Goal: Task Accomplishment & Management: Complete application form

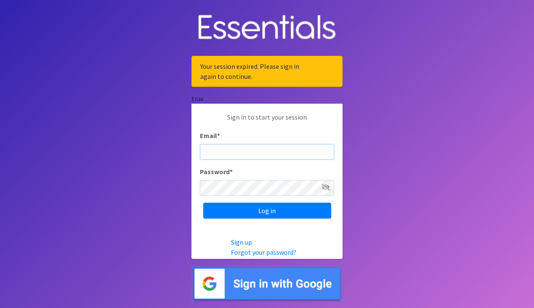
type input "[EMAIL_ADDRESS][DOMAIN_NAME]"
click at [326, 184] on icon at bounding box center [325, 187] width 8 height 7
click at [186, 188] on body "Your session expired. Please sign in again to continue. true Sign in to start y…" at bounding box center [267, 154] width 534 height 308
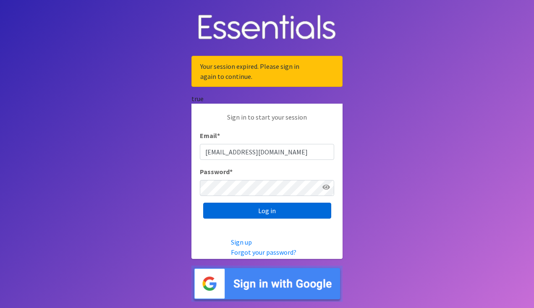
click at [253, 212] on input "Log in" at bounding box center [267, 211] width 128 height 16
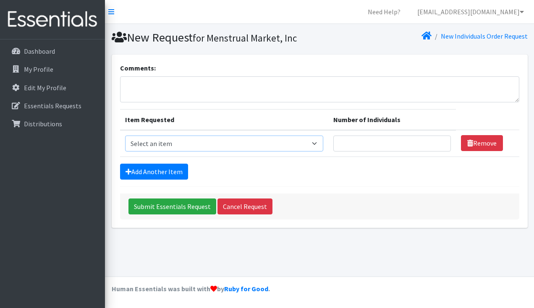
click at [292, 146] on select "Select an item # - Total number of kids being served with this order: Baby wipe…" at bounding box center [224, 144] width 198 height 16
select select "15228"
click at [125, 136] on select "Select an item # - Total number of kids being served with this order: Baby wipe…" at bounding box center [224, 144] width 198 height 16
click at [367, 148] on input "Number of Individuals" at bounding box center [391, 144] width 117 height 16
type input "2"
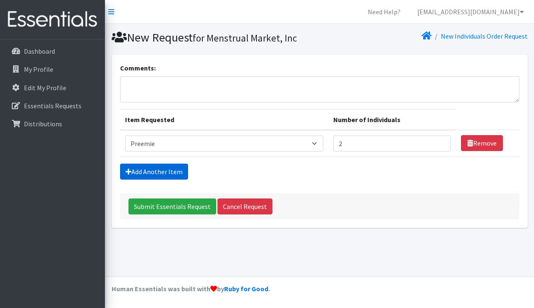
click at [169, 167] on link "Add Another Item" at bounding box center [154, 172] width 68 height 16
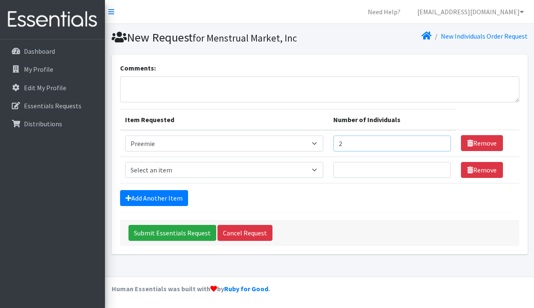
click at [366, 143] on input "2" at bounding box center [391, 144] width 117 height 16
click at [321, 168] on select "Select an item # - Total number of kids being served with this order: Baby wipe…" at bounding box center [224, 170] width 198 height 16
click at [481, 146] on link "Remove" at bounding box center [482, 143] width 42 height 16
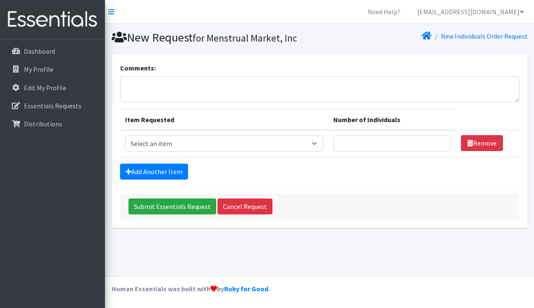
click at [303, 152] on td "Item Requested Select an item # - Total number of kids being served with this o…" at bounding box center [224, 143] width 208 height 27
click at [302, 145] on select "Select an item # - Total number of kids being served with this order: Baby wipe…" at bounding box center [224, 144] width 198 height 16
select select "10202"
click at [125, 136] on select "Select an item # - Total number of kids being served with this order: Baby wipe…" at bounding box center [224, 144] width 198 height 16
click at [151, 170] on link "Add Another Item" at bounding box center [154, 172] width 68 height 16
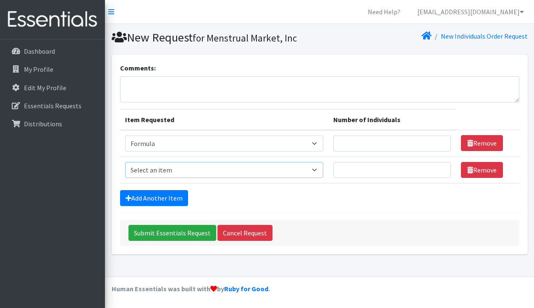
click at [243, 172] on select "Select an item # - Total number of kids being served with this order: Baby wipe…" at bounding box center [224, 170] width 198 height 16
select select "2649"
click at [125, 162] on select "Select an item # - Total number of kids being served with this order: Baby wipe…" at bounding box center [224, 170] width 198 height 16
click at [170, 198] on link "Add Another Item" at bounding box center [154, 198] width 68 height 16
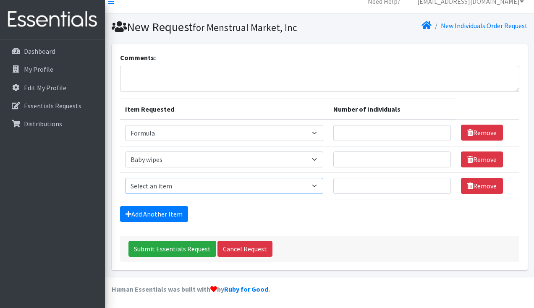
click at [209, 189] on select "Select an item # - Total number of kids being served with this order: Baby wipe…" at bounding box center [224, 186] width 198 height 16
select select "15228"
click at [125, 178] on select "Select an item # - Total number of kids being served with this order: Baby wipe…" at bounding box center [224, 186] width 198 height 16
click at [172, 217] on link "Add Another Item" at bounding box center [154, 214] width 68 height 16
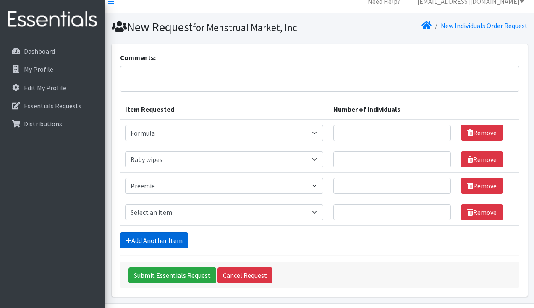
scroll to position [37, 0]
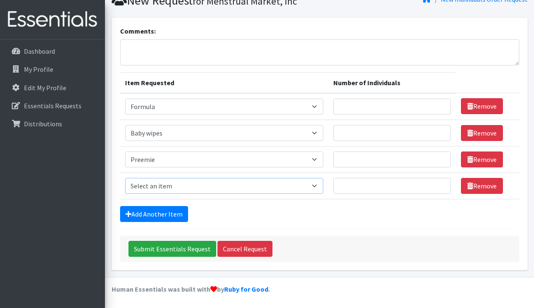
click at [172, 187] on select "Select an item # - Total number of kids being served with this order: Baby wipe…" at bounding box center [224, 186] width 198 height 16
select select "2648"
click at [125, 178] on select "Select an item # - Total number of kids being served with this order: Baby wipe…" at bounding box center [224, 186] width 198 height 16
click at [169, 213] on link "Add Another Item" at bounding box center [154, 214] width 68 height 16
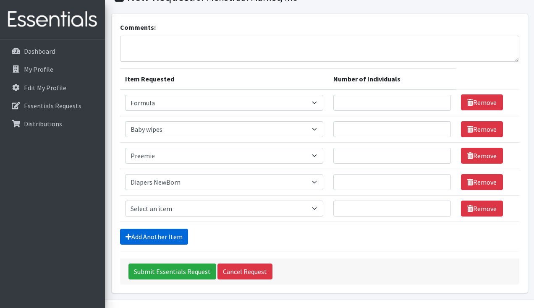
scroll to position [63, 0]
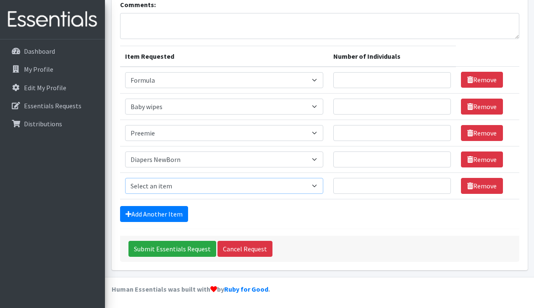
click at [170, 187] on select "Select an item # - Total number of kids being served with this order: Baby wipe…" at bounding box center [224, 186] width 198 height 16
select select "2665"
click at [125, 178] on select "Select an item # - Total number of kids being served with this order: Baby wipe…" at bounding box center [224, 186] width 198 height 16
click at [167, 222] on form "Comments: Item Requested Number of Individuals Item Requested Select an item # …" at bounding box center [319, 131] width 399 height 262
click at [165, 215] on link "Add Another Item" at bounding box center [154, 214] width 68 height 16
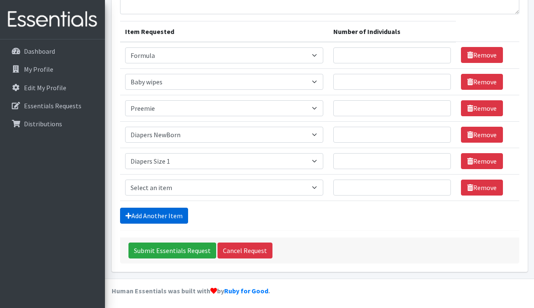
scroll to position [90, 0]
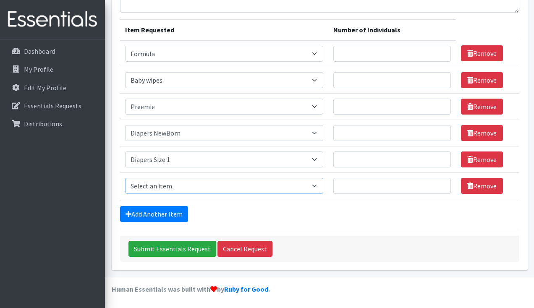
click at [173, 181] on select "Select an item # - Total number of kids being served with this order: Baby wipe…" at bounding box center [224, 186] width 198 height 16
select select "2668"
click at [125, 178] on select "Select an item # - Total number of kids being served with this order: Baby wipe…" at bounding box center [224, 186] width 198 height 16
click at [165, 219] on link "Add Another Item" at bounding box center [154, 214] width 68 height 16
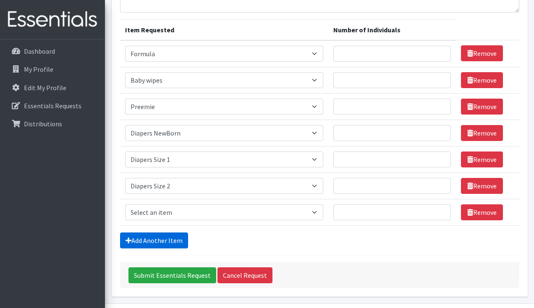
scroll to position [116, 0]
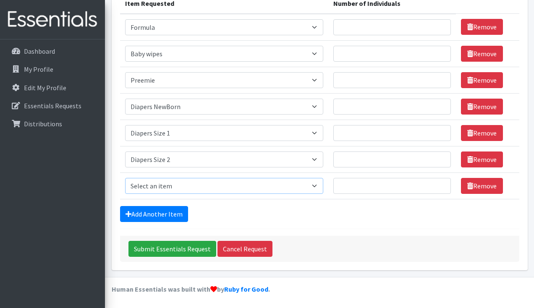
click at [175, 184] on select "Select an item # - Total number of kids being served with this order: Baby wipe…" at bounding box center [224, 186] width 198 height 16
select select "2655"
click at [125, 178] on select "Select an item # - Total number of kids being served with this order: Baby wipe…" at bounding box center [224, 186] width 198 height 16
click at [172, 214] on link "Add Another Item" at bounding box center [154, 214] width 68 height 16
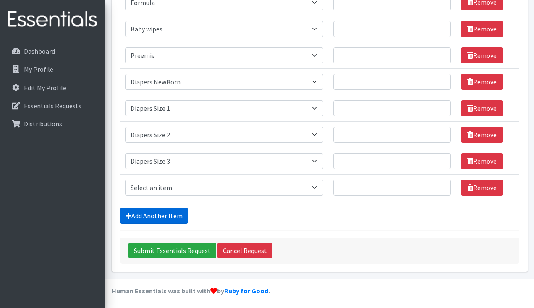
scroll to position [143, 0]
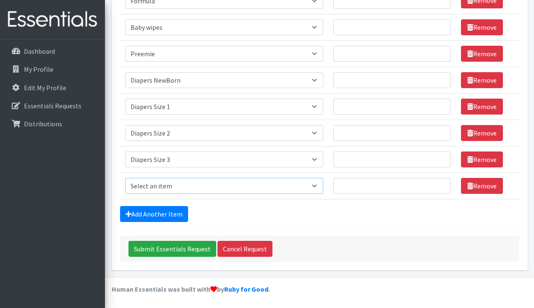
click at [170, 185] on select "Select an item # - Total number of kids being served with this order: Baby wipe…" at bounding box center [224, 186] width 198 height 16
select select "2661"
click at [125, 178] on select "Select an item # - Total number of kids being served with this order: Baby wipe…" at bounding box center [224, 186] width 198 height 16
click at [173, 209] on link "Add Another Item" at bounding box center [154, 214] width 68 height 16
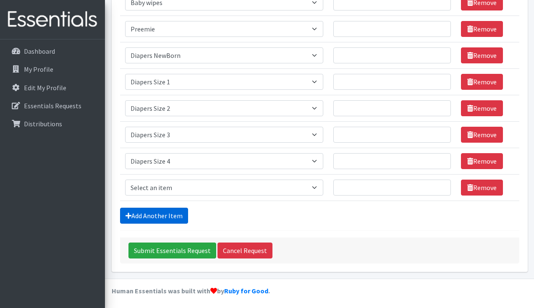
scroll to position [169, 0]
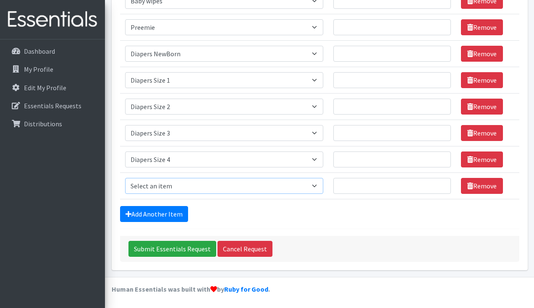
click at [168, 180] on select "Select an item # - Total number of kids being served with this order: Baby wipe…" at bounding box center [224, 186] width 198 height 16
select select "2652"
click at [125, 178] on select "Select an item # - Total number of kids being served with this order: Baby wipe…" at bounding box center [224, 186] width 198 height 16
click at [166, 218] on link "Add Another Item" at bounding box center [154, 214] width 68 height 16
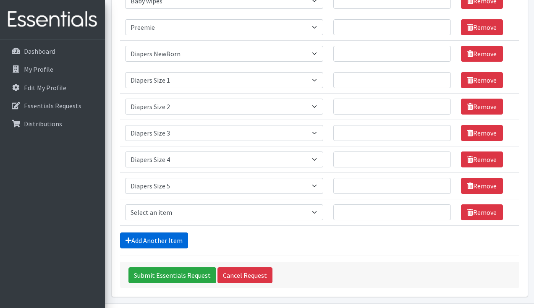
scroll to position [196, 0]
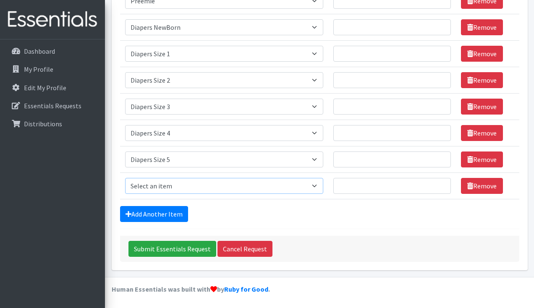
click at [175, 184] on select "Select an item # - Total number of kids being served with this order: Baby wipe…" at bounding box center [224, 186] width 198 height 16
select select "2674"
click at [125, 178] on select "Select an item # - Total number of kids being served with this order: Baby wipe…" at bounding box center [224, 186] width 198 height 16
click at [172, 219] on link "Add Another Item" at bounding box center [154, 214] width 68 height 16
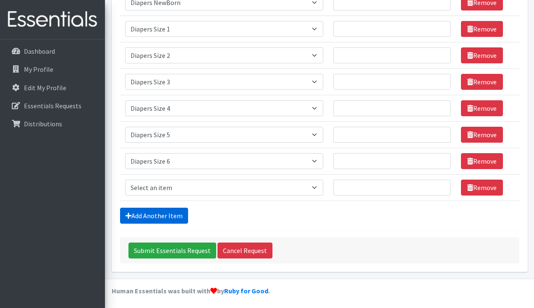
scroll to position [222, 0]
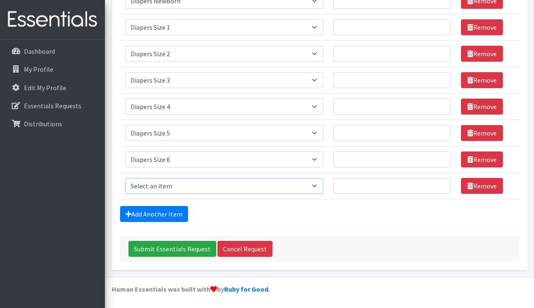
click at [176, 191] on select "Select an item # - Total number of kids being served with this order: Baby wipe…" at bounding box center [224, 186] width 198 height 16
select select "12644"
click at [125, 178] on select "Select an item # - Total number of kids being served with this order: Baby wipe…" at bounding box center [224, 186] width 198 height 16
click at [159, 213] on link "Add Another Item" at bounding box center [154, 214] width 68 height 16
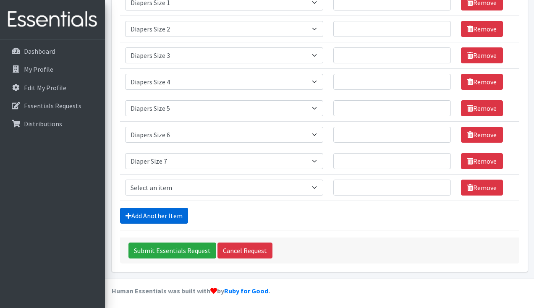
scroll to position [248, 0]
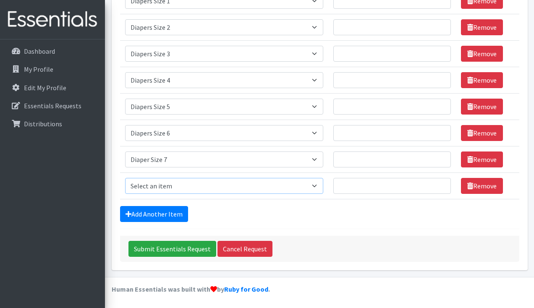
click at [159, 191] on select "Select an item # - Total number of kids being served with this order: Baby wipe…" at bounding box center [224, 186] width 198 height 16
select select "2644"
click at [125, 178] on select "Select an item # - Total number of kids being served with this order: Baby wipe…" at bounding box center [224, 186] width 198 height 16
click at [159, 211] on link "Add Another Item" at bounding box center [154, 214] width 68 height 16
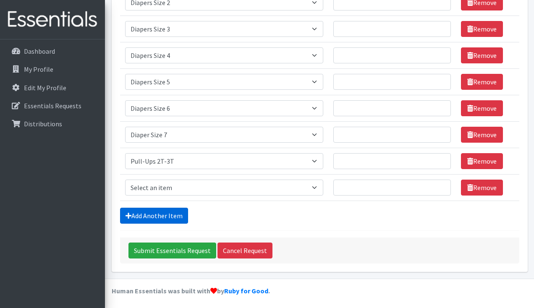
scroll to position [275, 0]
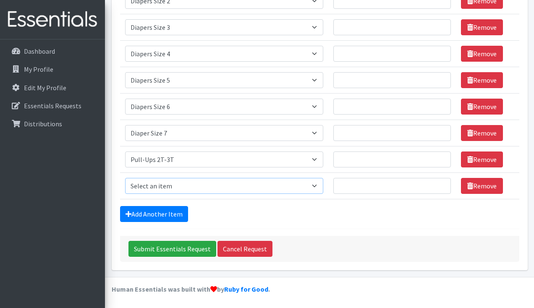
click at [159, 187] on select "Select an item # - Total number of kids being served with this order: Baby wipe…" at bounding box center [224, 186] width 198 height 16
select select "2679"
click at [125, 178] on select "Select an item # - Total number of kids being served with this order: Baby wipe…" at bounding box center [224, 186] width 198 height 16
click at [162, 209] on link "Add Another Item" at bounding box center [154, 214] width 68 height 16
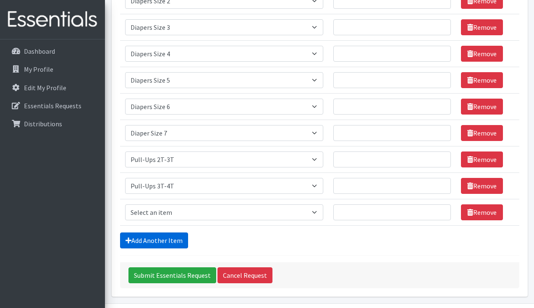
scroll to position [301, 0]
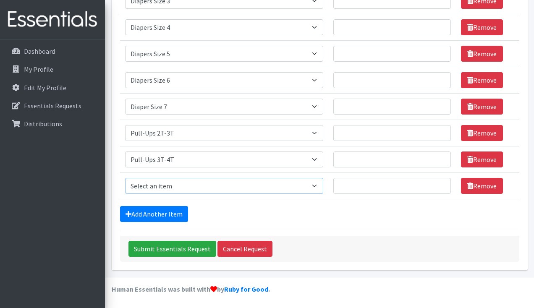
click at [162, 190] on select "Select an item # - Total number of kids being served with this order: Baby wipe…" at bounding box center [224, 186] width 198 height 16
select select "2680"
click at [125, 178] on select "Select an item # - Total number of kids being served with this order: Baby wipe…" at bounding box center [224, 186] width 198 height 16
click at [174, 211] on link "Add Another Item" at bounding box center [154, 214] width 68 height 16
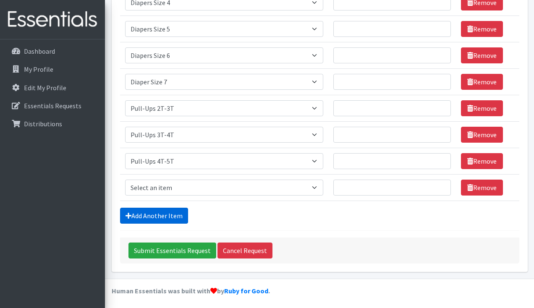
scroll to position [328, 0]
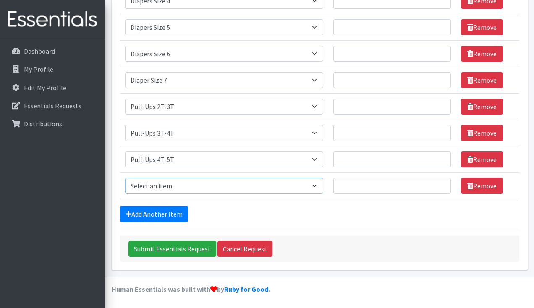
click at [173, 189] on select "Select an item # - Total number of kids being served with this order: Baby wipe…" at bounding box center [224, 186] width 198 height 16
select select "2675"
click at [125, 178] on select "Select an item # - Total number of kids being served with this order: Baby wipe…" at bounding box center [224, 186] width 198 height 16
click at [180, 209] on link "Add Another Item" at bounding box center [154, 214] width 68 height 16
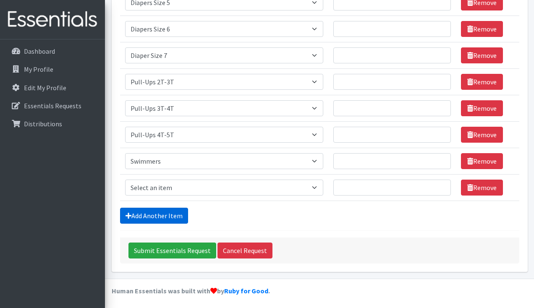
scroll to position [354, 0]
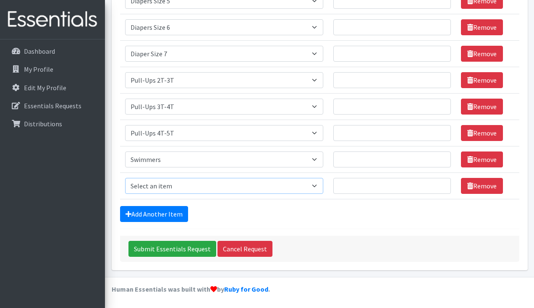
click at [175, 187] on select "Select an item # - Total number of kids being served with this order: Baby wipe…" at bounding box center [224, 186] width 198 height 16
click at [479, 186] on link "Remove" at bounding box center [482, 186] width 42 height 16
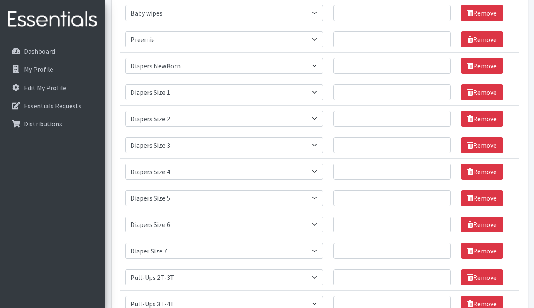
scroll to position [73, 0]
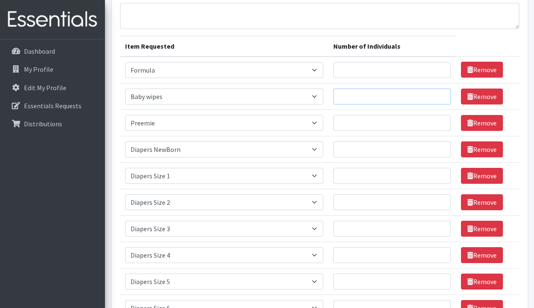
click at [373, 99] on input "Number of Individuals" at bounding box center [391, 97] width 117 height 16
type input "5"
type input "50"
click at [384, 70] on input "Number of Individuals" at bounding box center [391, 70] width 117 height 16
type input "10"
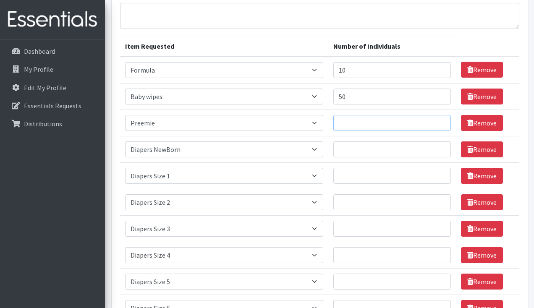
click at [378, 126] on input "Number of Individuals" at bounding box center [391, 123] width 117 height 16
type input "2"
click at [371, 154] on input "Number of Individuals" at bounding box center [391, 149] width 117 height 16
type input "5"
click at [374, 176] on input "Number of Individuals" at bounding box center [391, 176] width 117 height 16
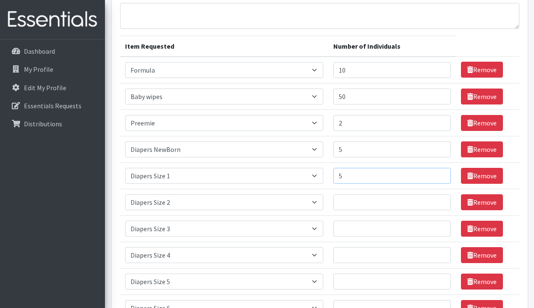
type input "5"
click at [363, 199] on input "Number of Individuals" at bounding box center [391, 202] width 117 height 16
type input "5"
click at [360, 222] on input "Number of Individuals" at bounding box center [391, 229] width 117 height 16
type input "5"
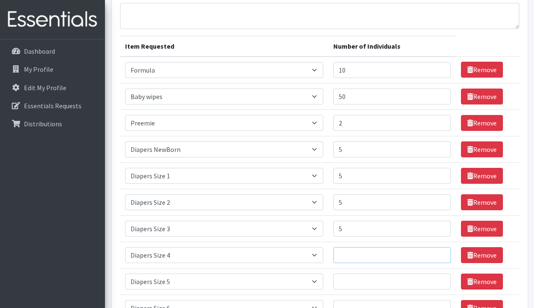
click at [358, 251] on input "Number of Individuals" at bounding box center [391, 255] width 117 height 16
type input "5"
click at [361, 275] on input "Number of Individuals" at bounding box center [391, 282] width 117 height 16
type input "10"
click at [360, 253] on input "5" at bounding box center [391, 255] width 117 height 16
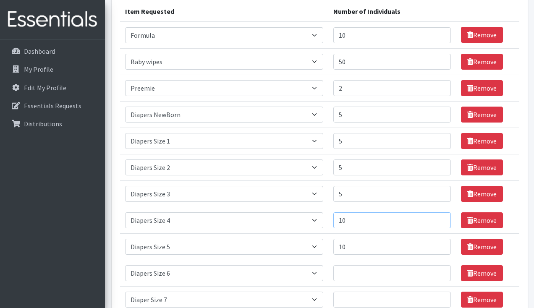
scroll to position [112, 0]
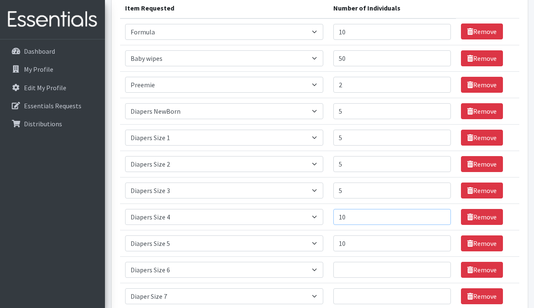
type input "10"
click at [357, 190] on input "5" at bounding box center [391, 191] width 117 height 16
type input "10"
click at [365, 113] on input "5" at bounding box center [391, 111] width 117 height 16
type input "10"
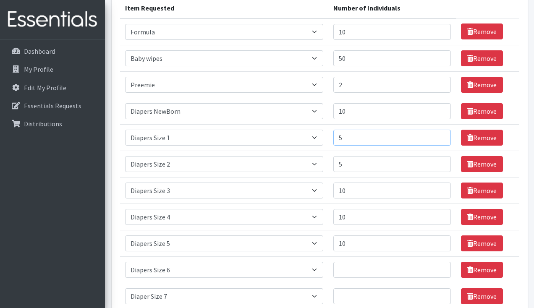
click at [360, 138] on input "5" at bounding box center [391, 138] width 117 height 16
click at [358, 165] on input "5" at bounding box center [391, 164] width 117 height 16
type input "10"
click at [382, 141] on input "5" at bounding box center [391, 138] width 117 height 16
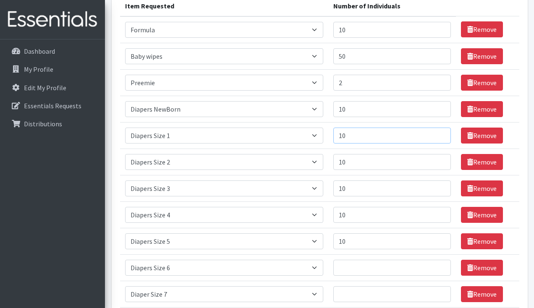
scroll to position [113, 0]
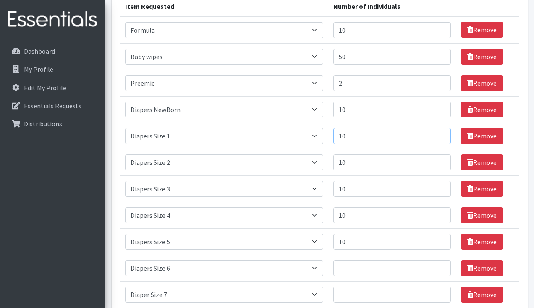
type input "10"
click at [362, 110] on input "10" at bounding box center [391, 110] width 117 height 16
click at [362, 56] on input "50" at bounding box center [391, 57] width 117 height 16
type input "5"
type input "25"
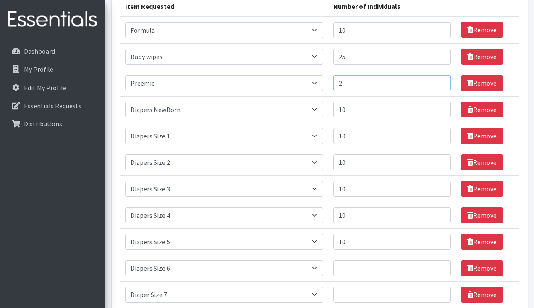
click at [372, 85] on input "2" at bounding box center [391, 83] width 117 height 16
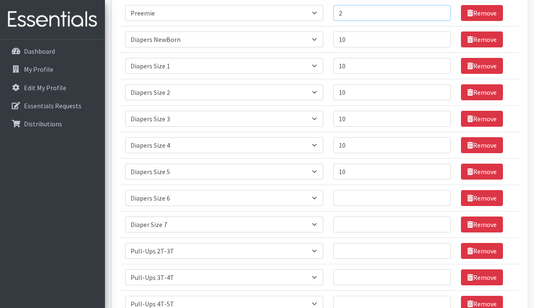
scroll to position [129, 0]
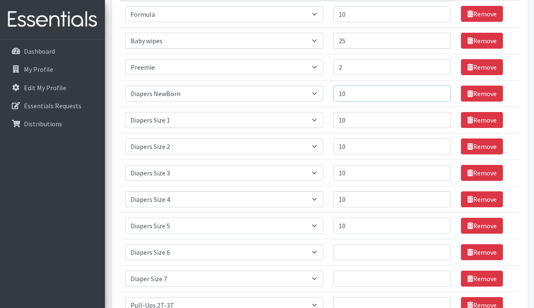
click at [368, 97] on input "10" at bounding box center [391, 94] width 117 height 16
type input "1"
type input "5"
click at [368, 121] on input "10" at bounding box center [391, 120] width 117 height 16
type input "1"
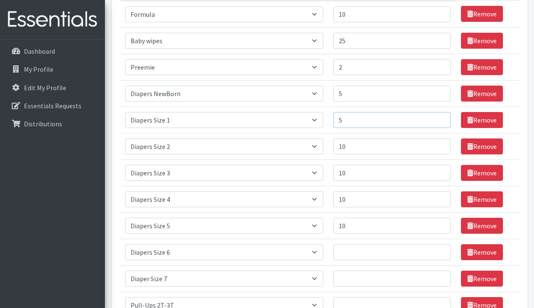
type input "5"
click at [373, 148] on input "10" at bounding box center [391, 146] width 117 height 16
type input "1"
type input "5"
click at [371, 172] on input "10" at bounding box center [391, 173] width 117 height 16
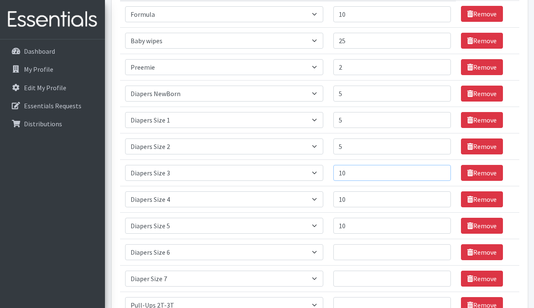
type input "1"
type input "5"
click at [367, 195] on input "10" at bounding box center [391, 199] width 117 height 16
type input "1"
type input "5"
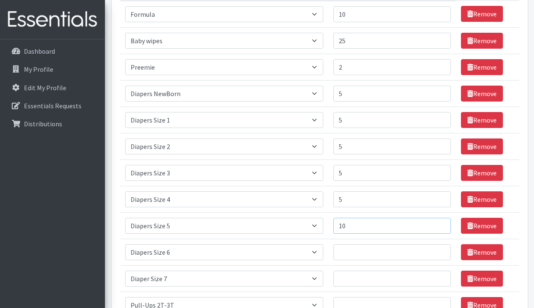
click at [374, 218] on input "10" at bounding box center [391, 226] width 117 height 16
type input "1"
type input "5"
click at [368, 249] on input "Number of Individuals" at bounding box center [391, 252] width 117 height 16
type input "5"
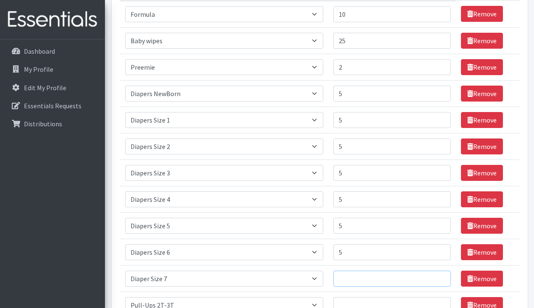
click at [362, 278] on input "Number of Individuals" at bounding box center [391, 279] width 117 height 16
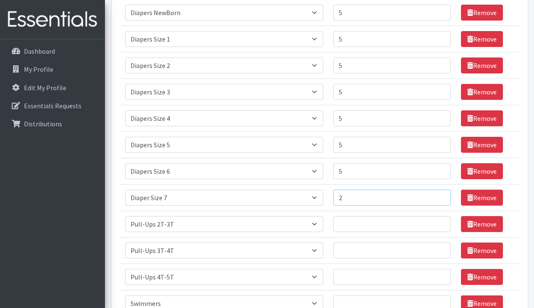
type input "2"
click at [370, 223] on input "Number of Individuals" at bounding box center [391, 224] width 117 height 16
type input "5"
click at [363, 250] on input "Number of Individuals" at bounding box center [391, 251] width 117 height 16
type input "5"
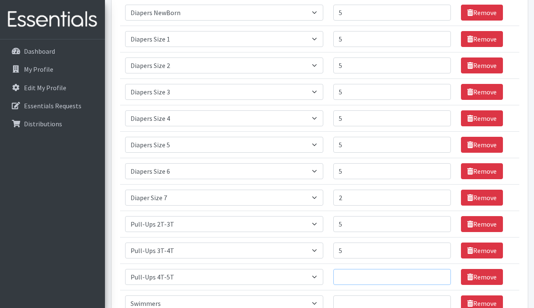
click at [362, 279] on input "Number of Individuals" at bounding box center [391, 277] width 117 height 16
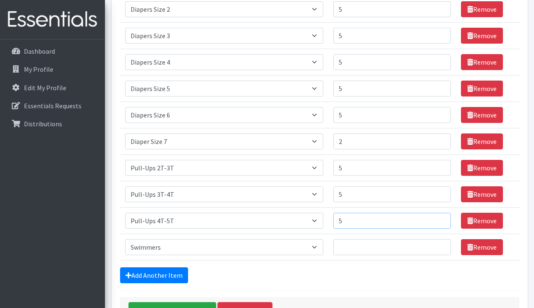
scroll to position [274, 0]
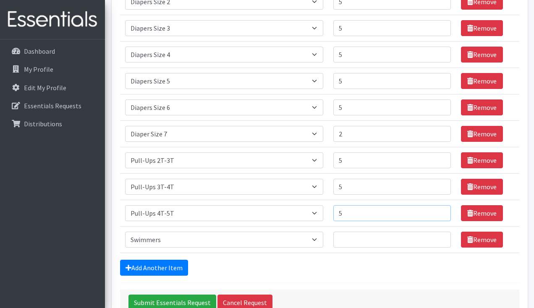
type input "5"
click at [368, 240] on input "Number of Individuals" at bounding box center [391, 240] width 117 height 16
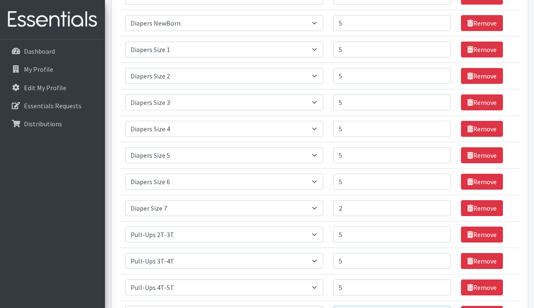
scroll to position [198, 0]
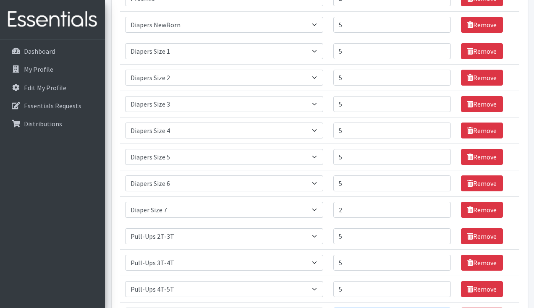
type input "10"
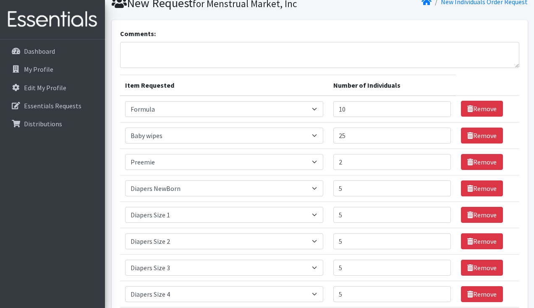
scroll to position [37, 0]
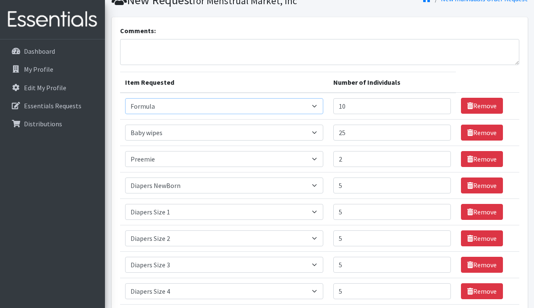
click at [264, 104] on select "Select an item # - Total number of kids being served with this order: Baby wipe…" at bounding box center [224, 106] width 198 height 16
select select "10203"
click at [125, 98] on select "Select an item # - Total number of kids being served with this order: Baby wipe…" at bounding box center [224, 106] width 198 height 16
click at [365, 106] on input "10" at bounding box center [391, 106] width 117 height 16
type input "100"
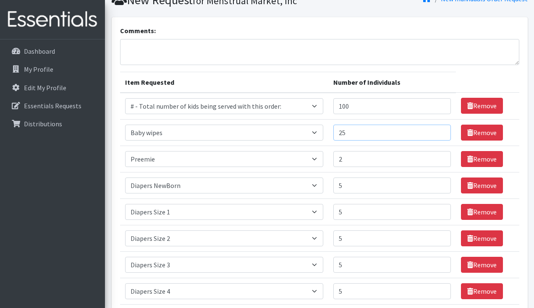
click at [366, 135] on input "25" at bounding box center [391, 133] width 117 height 16
type input "2"
type input "100"
click at [373, 157] on input "2" at bounding box center [391, 159] width 117 height 16
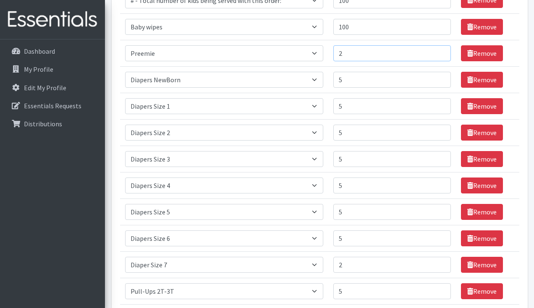
scroll to position [142, 0]
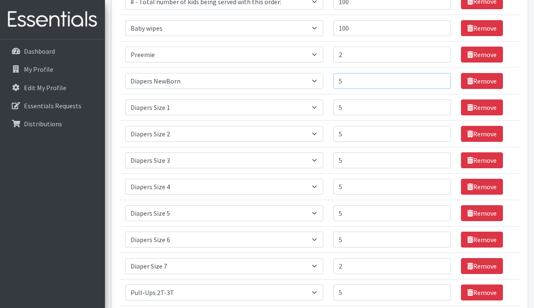
click at [363, 85] on input "5" at bounding box center [391, 81] width 117 height 16
click at [357, 53] on input "2" at bounding box center [391, 55] width 117 height 16
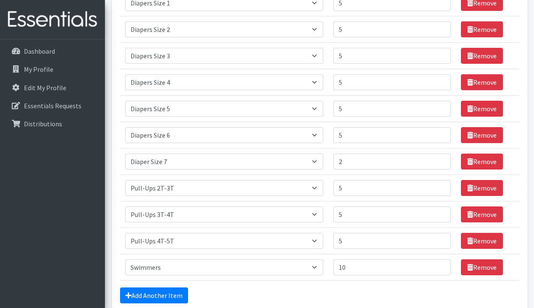
scroll to position [278, 0]
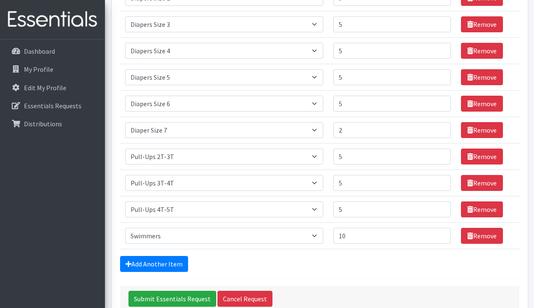
type input "0"
click at [352, 236] on input "10" at bounding box center [391, 236] width 117 height 16
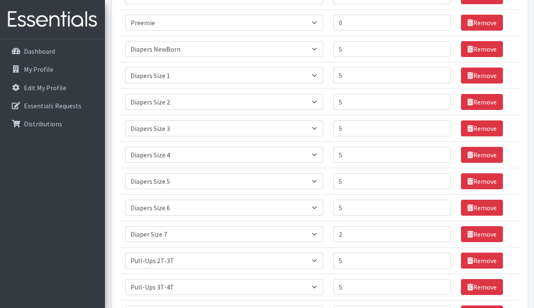
scroll to position [131, 0]
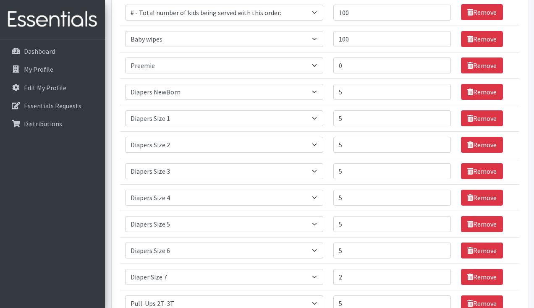
type input "0"
click at [379, 98] on input "5" at bounding box center [391, 92] width 117 height 16
type input "9"
click at [368, 118] on input "5" at bounding box center [391, 118] width 117 height 16
type input "9"
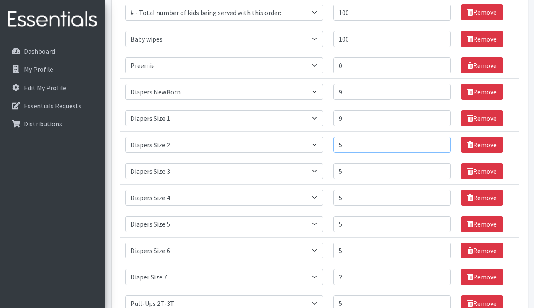
click at [365, 144] on input "5" at bounding box center [391, 145] width 117 height 16
type input "9"
click at [362, 171] on input "5" at bounding box center [391, 171] width 117 height 16
type input "9"
click at [362, 198] on input "5" at bounding box center [391, 198] width 117 height 16
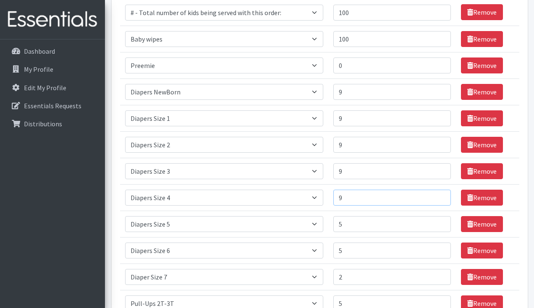
type input "9"
click at [361, 224] on input "5" at bounding box center [391, 224] width 117 height 16
type input "9"
click at [363, 251] on input "5" at bounding box center [391, 251] width 117 height 16
type input "9"
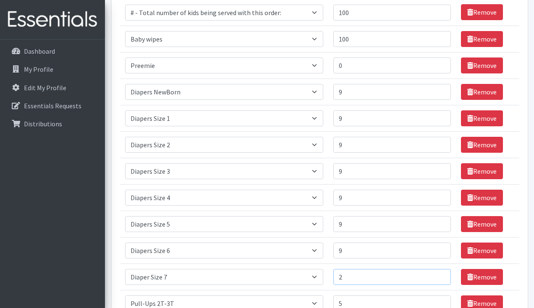
click at [365, 276] on input "2" at bounding box center [391, 277] width 117 height 16
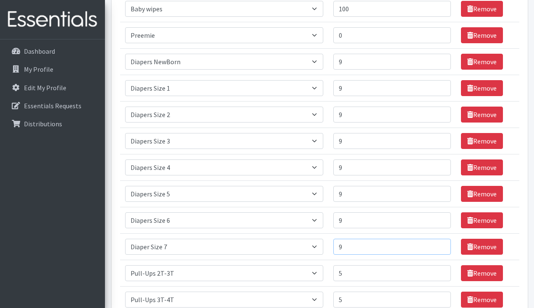
scroll to position [161, 0]
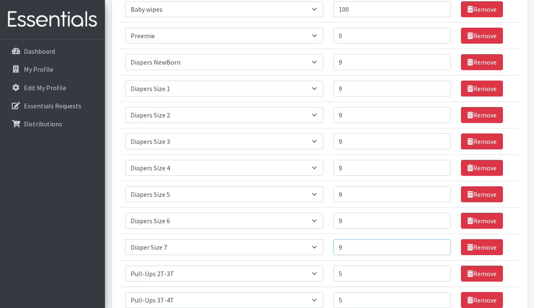
type input "9"
click at [369, 277] on input "5" at bounding box center [391, 274] width 117 height 16
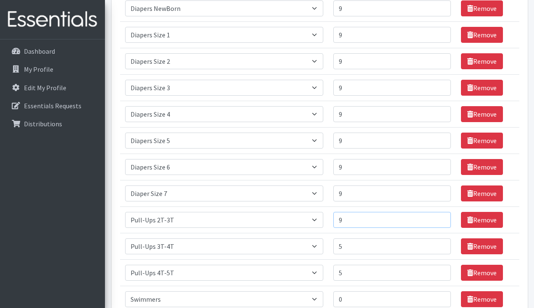
scroll to position [222, 0]
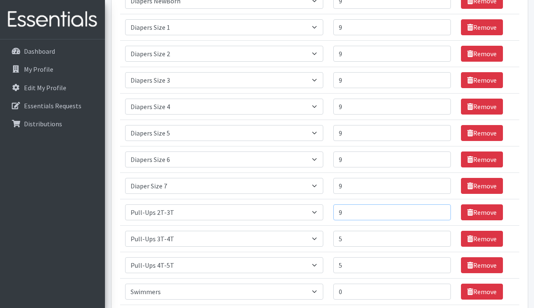
type input "9"
click at [362, 241] on input "5" at bounding box center [391, 239] width 117 height 16
type input "9"
click at [360, 260] on input "5" at bounding box center [391, 265] width 117 height 16
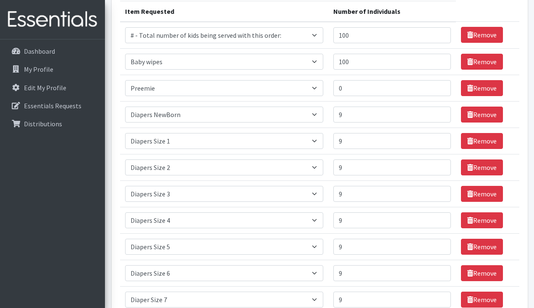
scroll to position [108, 0]
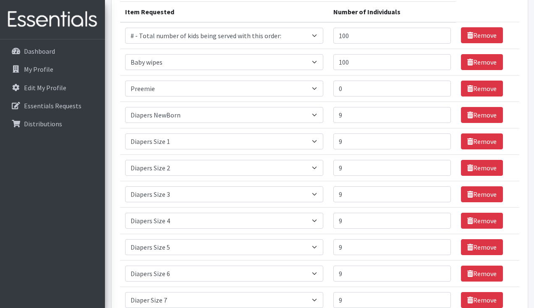
type input "9"
click at [358, 97] on td "Number of Individuals 0" at bounding box center [392, 88] width 128 height 26
click at [358, 92] on input "0" at bounding box center [391, 89] width 117 height 16
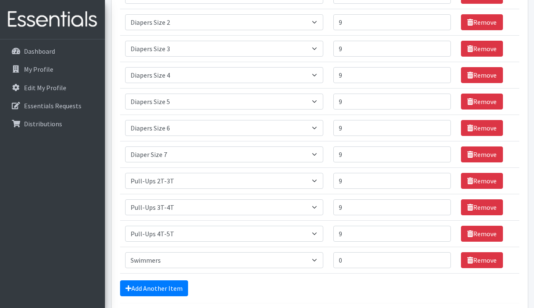
scroll to position [254, 0]
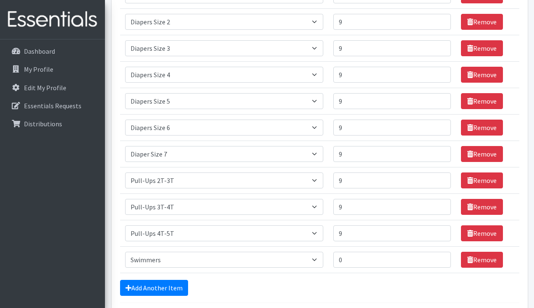
type input "1"
click at [356, 262] on input "0" at bounding box center [391, 260] width 117 height 16
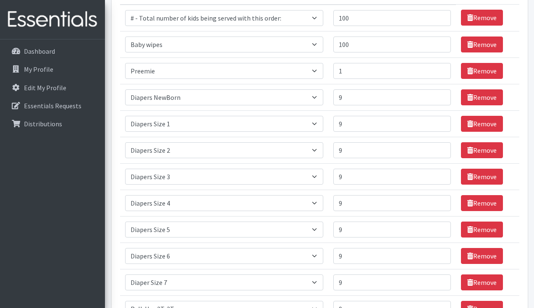
scroll to position [94, 0]
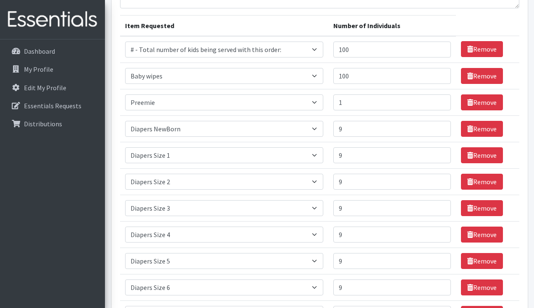
type input "10"
click at [364, 49] on input "100" at bounding box center [391, 50] width 117 height 16
type input "101"
click at [366, 77] on input "100" at bounding box center [391, 76] width 117 height 16
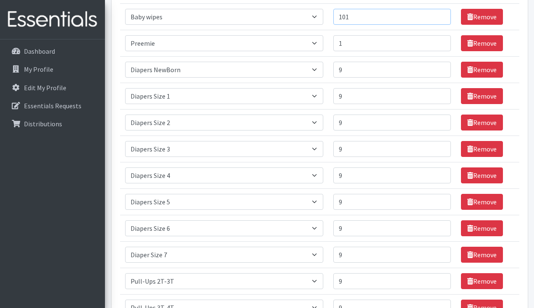
scroll to position [144, 0]
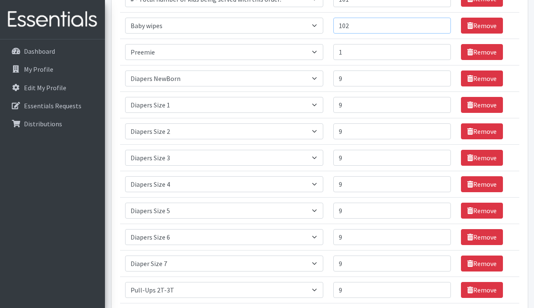
type input "102"
click at [365, 55] on input "1" at bounding box center [391, 52] width 117 height 16
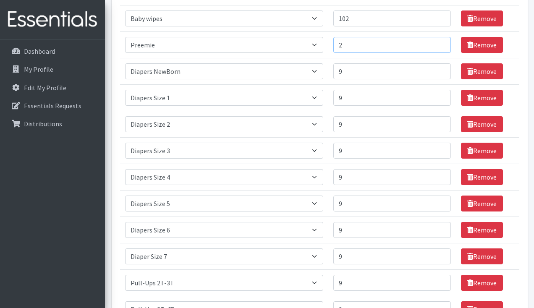
scroll to position [147, 0]
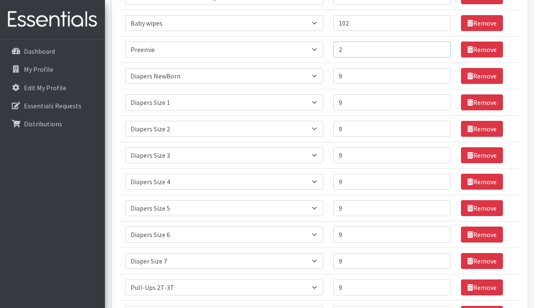
type input "2"
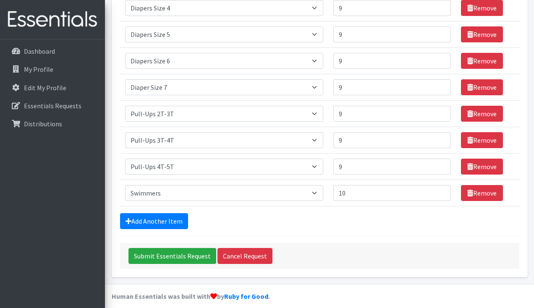
scroll to position [328, 0]
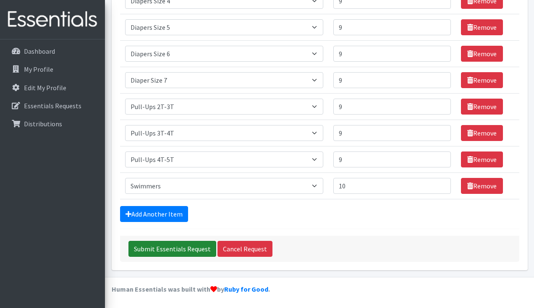
click at [177, 247] on input "Submit Essentials Request" at bounding box center [172, 249] width 88 height 16
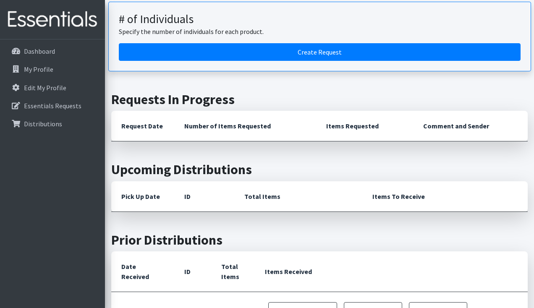
scroll to position [127, 0]
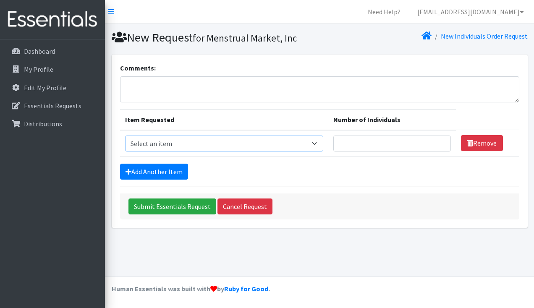
click at [170, 145] on select "Select an item # - Total number of kids being served with this order: Baby wipe…" at bounding box center [224, 144] width 198 height 16
select select "10203"
click at [125, 136] on select "Select an item # - Total number of kids being served with this order: Baby wipe…" at bounding box center [224, 144] width 198 height 16
click at [373, 142] on input "Number of Individuals" at bounding box center [391, 144] width 117 height 16
type input "102"
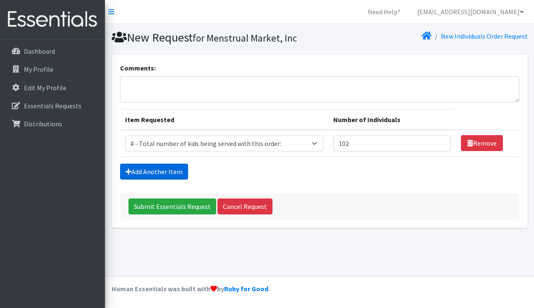
click at [177, 171] on link "Add Another Item" at bounding box center [154, 172] width 68 height 16
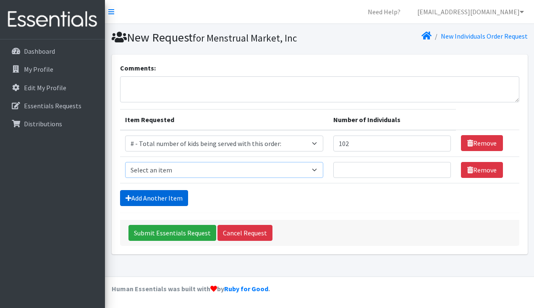
click at [177, 171] on select "Select an item # - Total number of kids being served with this order: Baby wipe…" at bounding box center [224, 170] width 198 height 16
select select "2649"
click at [125, 162] on select "Select an item # - Total number of kids being served with this order: Baby wipe…" at bounding box center [224, 170] width 198 height 16
click at [168, 198] on link "Add Another Item" at bounding box center [154, 198] width 68 height 16
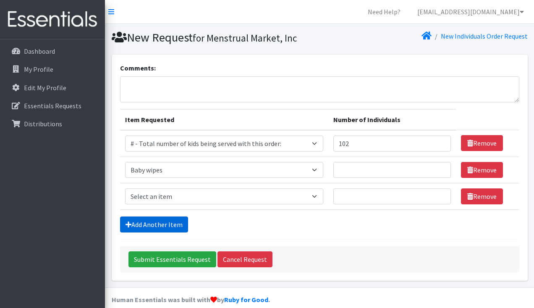
scroll to position [10, 0]
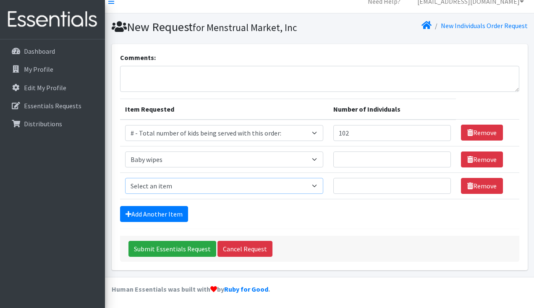
click at [169, 191] on select "Select an item # - Total number of kids being served with this order: Baby wipe…" at bounding box center [224, 186] width 198 height 16
select select "15228"
click at [125, 178] on select "Select an item # - Total number of kids being served with this order: Baby wipe…" at bounding box center [224, 186] width 198 height 16
click at [171, 187] on select "Select an item # - Total number of kids being served with this order: Baby wipe…" at bounding box center [224, 186] width 198 height 16
click at [149, 211] on link "Add Another Item" at bounding box center [154, 214] width 68 height 16
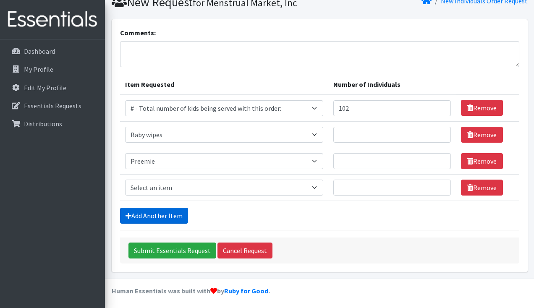
scroll to position [37, 0]
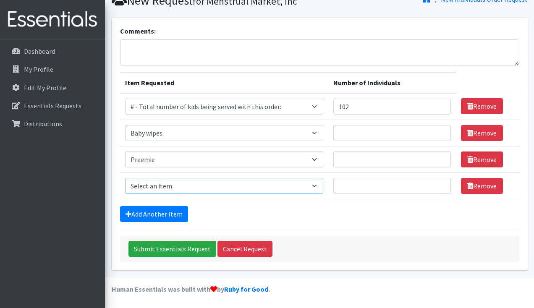
click at [159, 187] on select "Select an item # - Total number of kids being served with this order: Baby wipe…" at bounding box center [224, 186] width 198 height 16
select select "2648"
click at [125, 178] on select "Select an item # - Total number of kids being served with this order: Baby wipe…" at bounding box center [224, 186] width 198 height 16
click at [162, 216] on link "Add Another Item" at bounding box center [154, 214] width 68 height 16
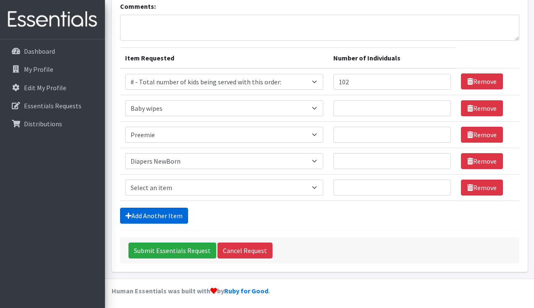
scroll to position [63, 0]
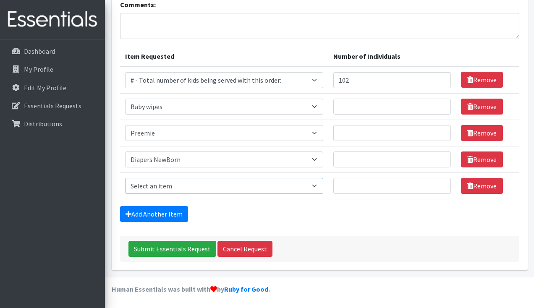
click at [175, 180] on select "Select an item # - Total number of kids being served with this order: Baby wipe…" at bounding box center [224, 186] width 198 height 16
select select "2665"
click at [125, 178] on select "Select an item # - Total number of kids being served with this order: Baby wipe…" at bounding box center [224, 186] width 198 height 16
click at [157, 211] on link "Add Another Item" at bounding box center [154, 214] width 68 height 16
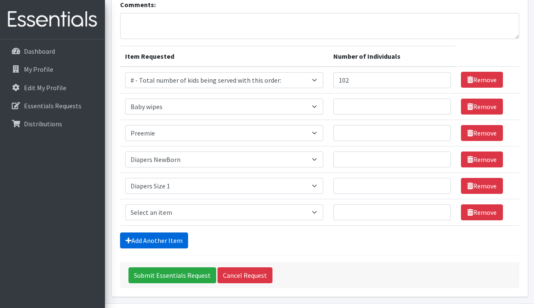
scroll to position [90, 0]
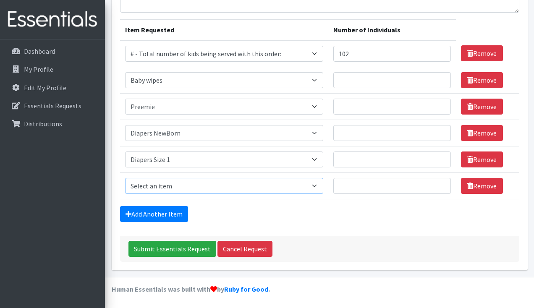
click at [161, 188] on select "Select an item # - Total number of kids being served with this order: Baby wipe…" at bounding box center [224, 186] width 198 height 16
select select "2668"
click at [125, 178] on select "Select an item # - Total number of kids being served with this order: Baby wipe…" at bounding box center [224, 186] width 198 height 16
click at [159, 216] on link "Add Another Item" at bounding box center [154, 214] width 68 height 16
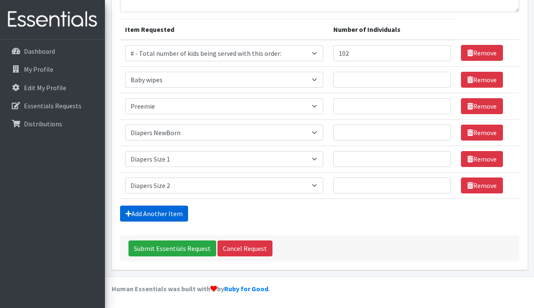
scroll to position [116, 0]
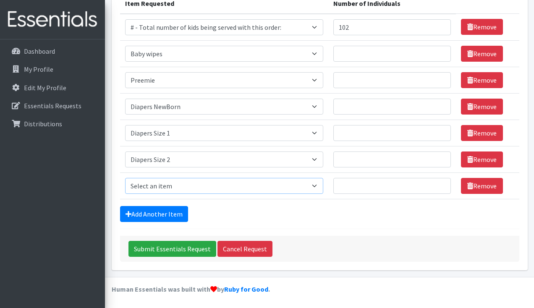
click at [165, 190] on select "Select an item # - Total number of kids being served with this order: Baby wipe…" at bounding box center [224, 186] width 198 height 16
select select "2655"
click at [125, 178] on select "Select an item # - Total number of kids being served with this order: Baby wipe…" at bounding box center [224, 186] width 198 height 16
click at [156, 213] on link "Add Another Item" at bounding box center [154, 214] width 68 height 16
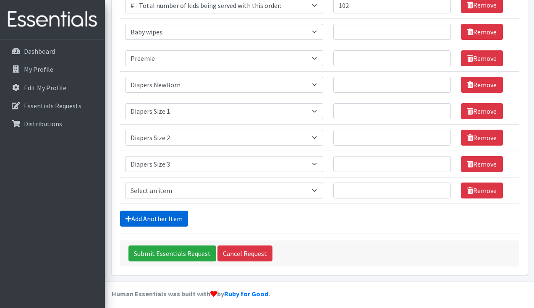
scroll to position [143, 0]
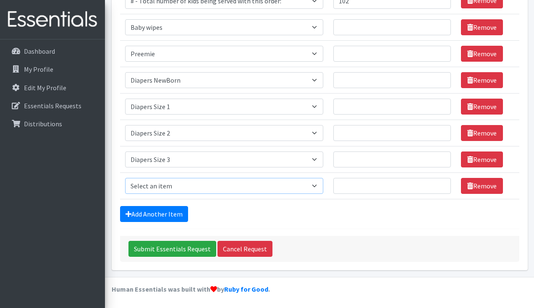
click at [167, 185] on select "Select an item # - Total number of kids being served with this order: Baby wipe…" at bounding box center [224, 186] width 198 height 16
select select "2661"
click at [125, 178] on select "Select an item # - Total number of kids being served with this order: Baby wipe…" at bounding box center [224, 186] width 198 height 16
click at [159, 214] on link "Add Another Item" at bounding box center [154, 214] width 68 height 16
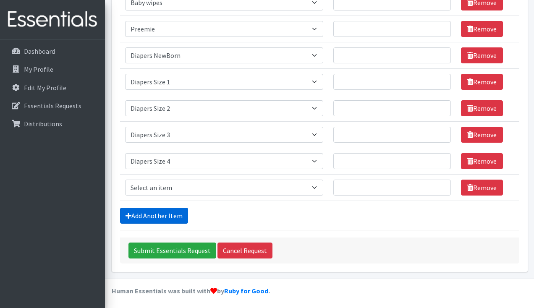
scroll to position [169, 0]
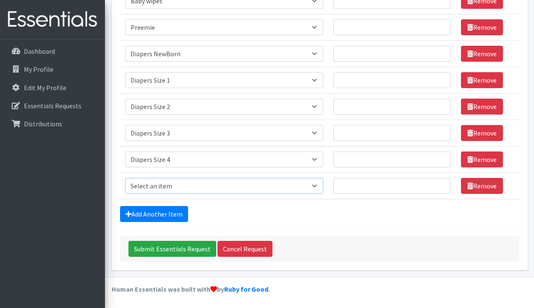
click at [163, 184] on select "Select an item # - Total number of kids being served with this order: Baby wipe…" at bounding box center [224, 186] width 198 height 16
select select "2652"
click at [125, 178] on select "Select an item # - Total number of kids being served with this order: Baby wipe…" at bounding box center [224, 186] width 198 height 16
click at [163, 212] on link "Add Another Item" at bounding box center [154, 214] width 68 height 16
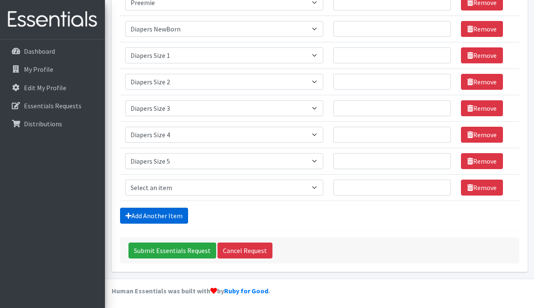
scroll to position [196, 0]
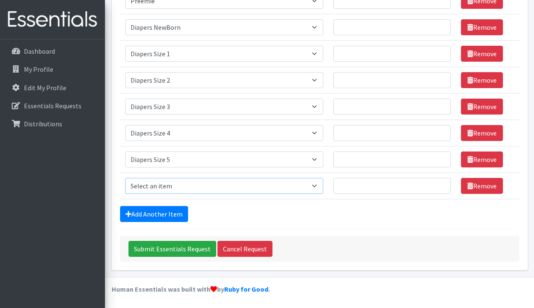
click at [171, 188] on select "Select an item # - Total number of kids being served with this order: Baby wipe…" at bounding box center [224, 186] width 198 height 16
select select "2674"
click at [125, 178] on select "Select an item # - Total number of kids being served with this order: Baby wipe…" at bounding box center [224, 186] width 198 height 16
click at [166, 211] on link "Add Another Item" at bounding box center [154, 214] width 68 height 16
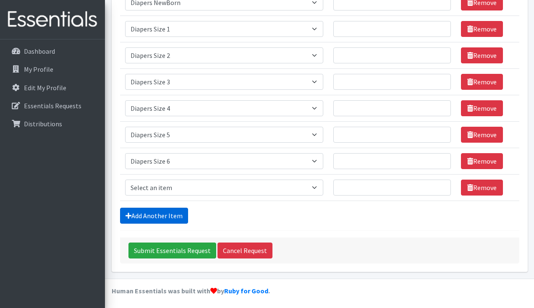
scroll to position [222, 0]
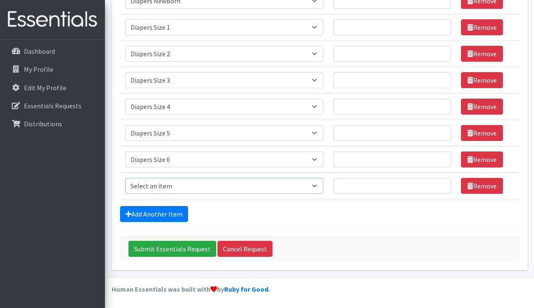
click at [168, 188] on select "Select an item # - Total number of kids being served with this order: Baby wipe…" at bounding box center [224, 186] width 198 height 16
select select "12644"
click at [125, 178] on select "Select an item # - Total number of kids being served with this order: Baby wipe…" at bounding box center [224, 186] width 198 height 16
click at [169, 216] on link "Add Another Item" at bounding box center [154, 214] width 68 height 16
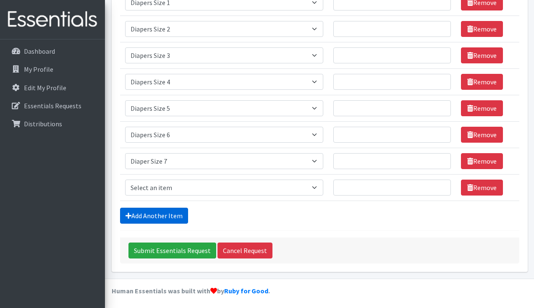
scroll to position [248, 0]
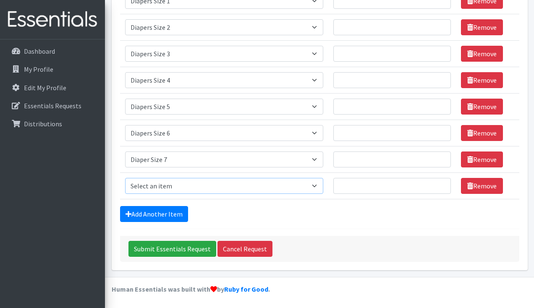
click at [164, 191] on select "Select an item # - Total number of kids being served with this order: Baby wipe…" at bounding box center [224, 186] width 198 height 16
select select "2644"
click at [125, 178] on select "Select an item # - Total number of kids being served with this order: Baby wipe…" at bounding box center [224, 186] width 198 height 16
click at [157, 213] on link "Add Another Item" at bounding box center [154, 214] width 68 height 16
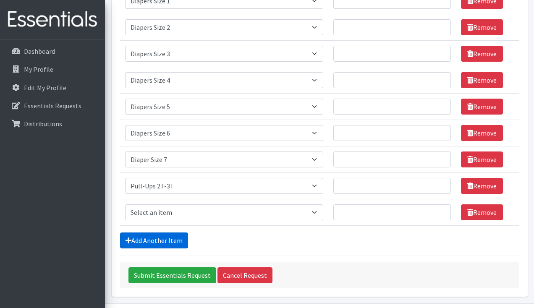
scroll to position [275, 0]
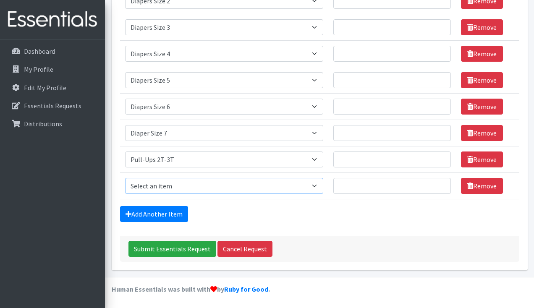
click at [166, 187] on select "Select an item # - Total number of kids being served with this order: Baby wipe…" at bounding box center [224, 186] width 198 height 16
select select "2679"
click at [125, 178] on select "Select an item # - Total number of kids being served with this order: Baby wipe…" at bounding box center [224, 186] width 198 height 16
click at [146, 212] on link "Add Another Item" at bounding box center [154, 214] width 68 height 16
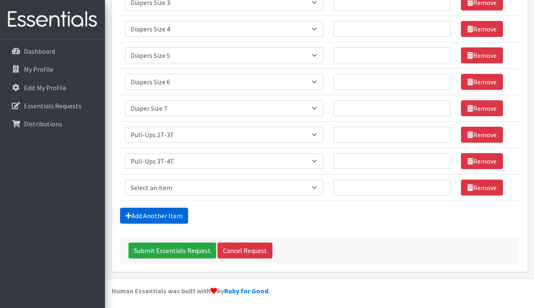
scroll to position [301, 0]
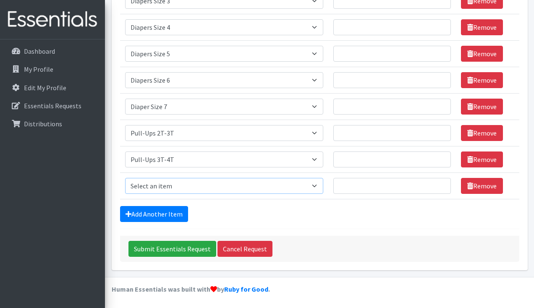
click at [159, 185] on select "Select an item # - Total number of kids being served with this order: Baby wipe…" at bounding box center [224, 186] width 198 height 16
select select "2680"
click at [125, 178] on select "Select an item # - Total number of kids being served with this order: Baby wipe…" at bounding box center [224, 186] width 198 height 16
click at [169, 209] on link "Add Another Item" at bounding box center [154, 214] width 68 height 16
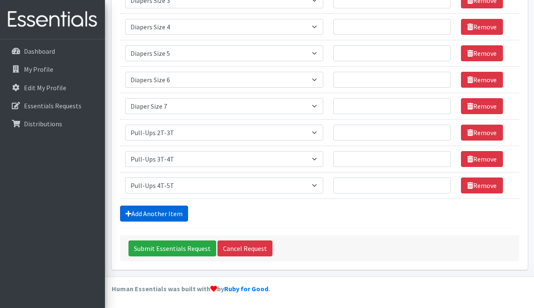
scroll to position [328, 0]
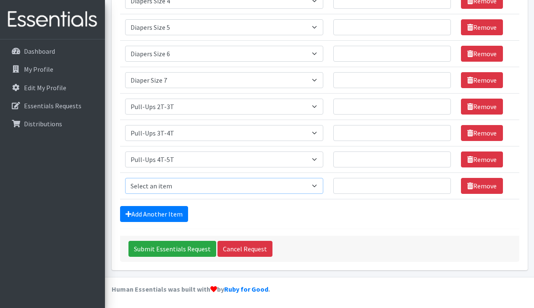
click at [162, 188] on select "Select an item # - Total number of kids being served with this order: Baby wipe…" at bounding box center [224, 186] width 198 height 16
select select "2675"
click at [125, 178] on select "Select an item # - Total number of kids being served with this order: Baby wipe…" at bounding box center [224, 186] width 198 height 16
click at [158, 216] on link "Add Another Item" at bounding box center [154, 214] width 68 height 16
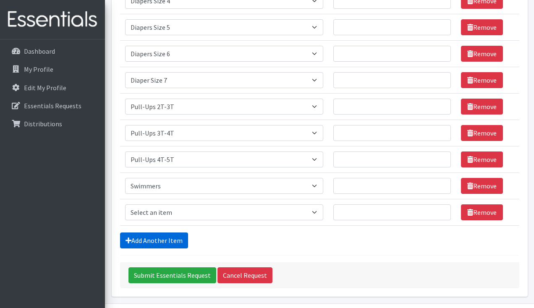
scroll to position [354, 0]
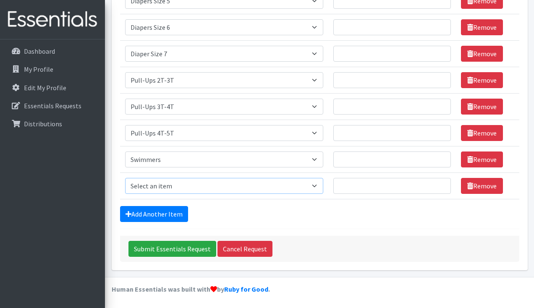
click at [152, 190] on select "Select an item # - Total number of kids being served with this order: Baby wipe…" at bounding box center [224, 186] width 198 height 16
select select "10202"
click at [125, 178] on select "Select an item # - Total number of kids being served with this order: Baby wipe…" at bounding box center [224, 186] width 198 height 16
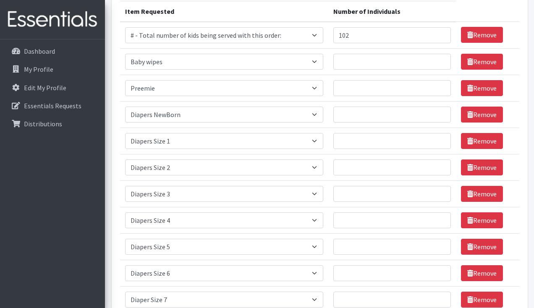
scroll to position [107, 0]
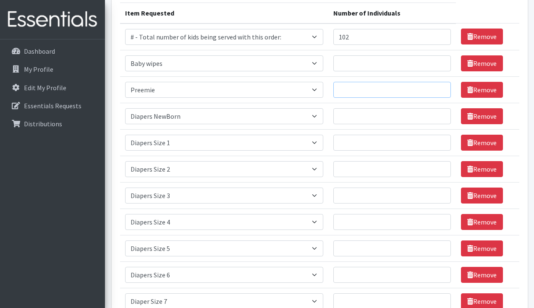
click at [372, 91] on input "Number of Individuals" at bounding box center [391, 90] width 117 height 16
type input "2"
click at [365, 64] on input "Number of Individuals" at bounding box center [391, 63] width 117 height 16
type input "102"
click at [357, 111] on input "Number of Individuals" at bounding box center [391, 116] width 117 height 16
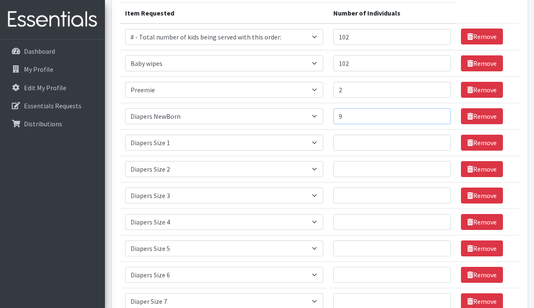
type input "9"
click at [361, 140] on input "Number of Individuals" at bounding box center [391, 143] width 117 height 16
type input "9"
click at [359, 169] on input "Number of Individuals" at bounding box center [391, 169] width 117 height 16
type input "9"
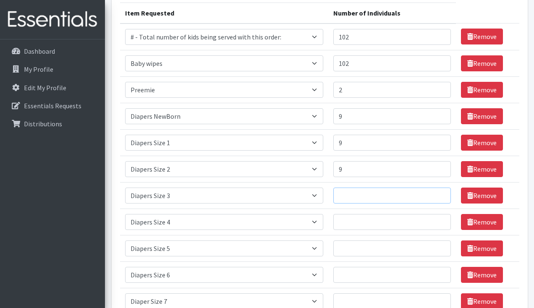
click at [358, 193] on input "Number of Individuals" at bounding box center [391, 196] width 117 height 16
type input "9"
click at [357, 219] on input "Number of Individuals" at bounding box center [391, 222] width 117 height 16
type input "9"
click at [356, 247] on input "Number of Individuals" at bounding box center [391, 248] width 117 height 16
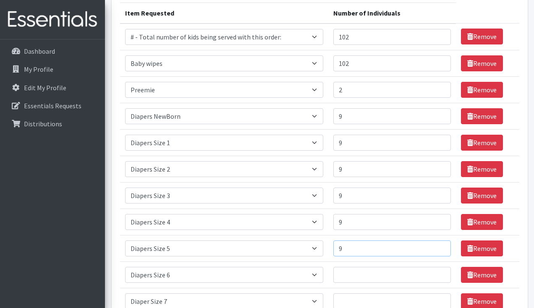
scroll to position [172, 0]
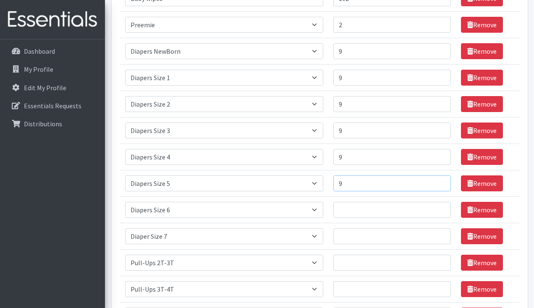
type input "9"
click at [361, 209] on input "Number of Individuals" at bounding box center [391, 210] width 117 height 16
type input "9"
click at [361, 238] on input "Number of Individuals" at bounding box center [391, 236] width 117 height 16
type input "9"
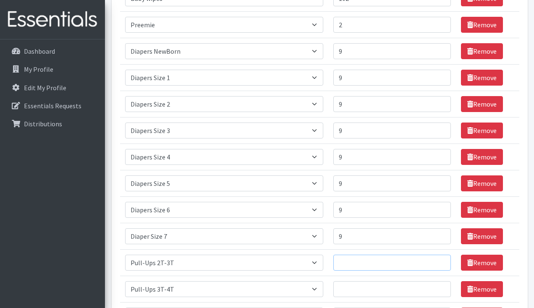
click at [361, 261] on input "Number of Individuals" at bounding box center [391, 263] width 117 height 16
type input "9"
click at [356, 288] on input "Number of Individuals" at bounding box center [391, 289] width 117 height 16
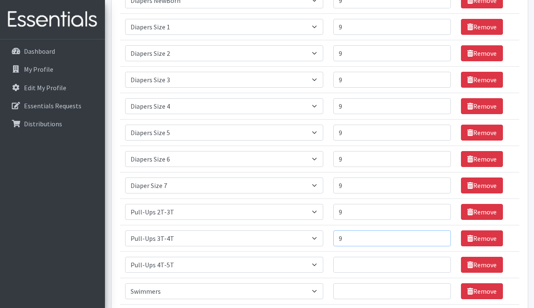
scroll to position [233, 0]
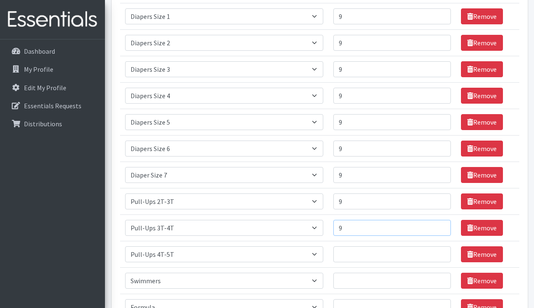
type input "9"
click at [352, 257] on input "Number of Individuals" at bounding box center [391, 254] width 117 height 16
type input "9"
click at [352, 282] on input "Number of Individuals" at bounding box center [391, 281] width 117 height 16
type input "9"
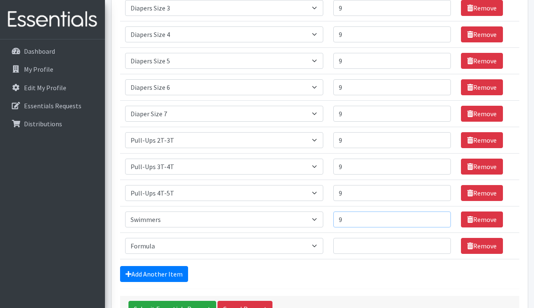
scroll to position [305, 0]
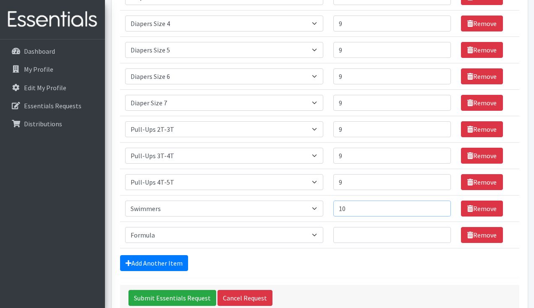
type input "10"
click at [380, 239] on input "Number of Individuals" at bounding box center [391, 235] width 117 height 16
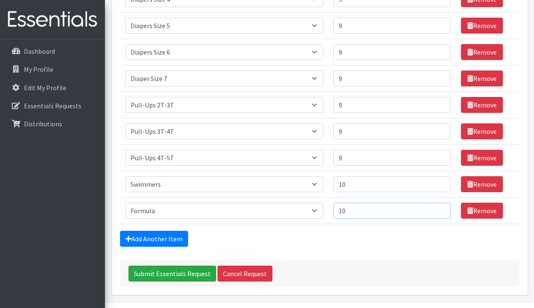
scroll to position [354, 0]
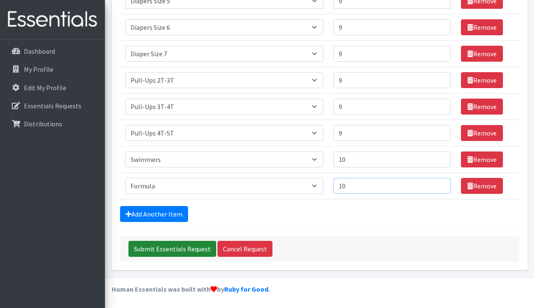
type input "10"
click at [175, 248] on input "Submit Essentials Request" at bounding box center [172, 249] width 88 height 16
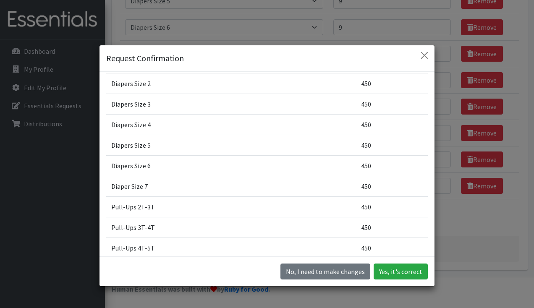
scroll to position [127, 0]
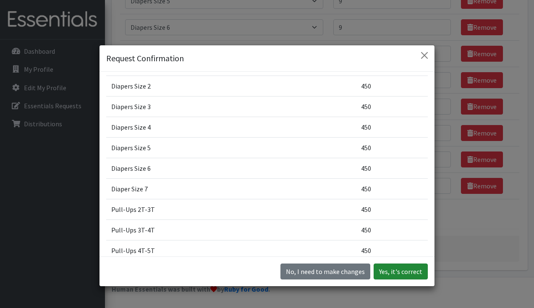
click at [401, 273] on button "Yes, it's correct" at bounding box center [400, 272] width 54 height 16
